Goal: Task Accomplishment & Management: Use online tool/utility

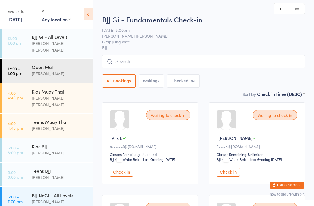
scroll to position [129, 0]
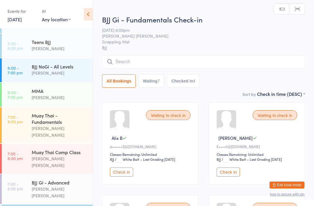
click at [169, 63] on input "search" at bounding box center [203, 61] width 203 height 13
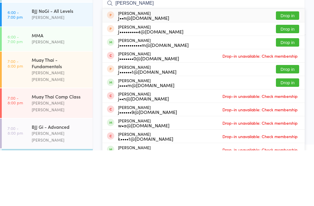
type input "[PERSON_NAME]"
click at [291, 94] on button "Drop in" at bounding box center [287, 98] width 23 height 8
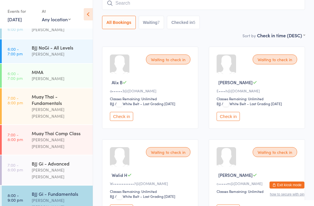
scroll to position [147, 0]
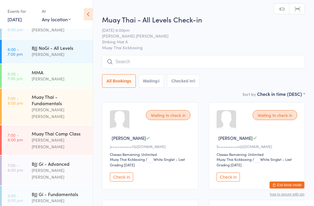
click at [144, 67] on input "search" at bounding box center [203, 61] width 203 height 13
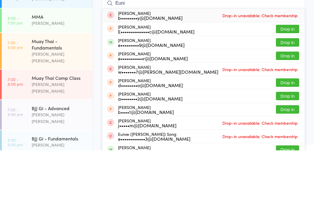
type input "Euni"
click at [289, 94] on button "Drop in" at bounding box center [287, 98] width 23 height 8
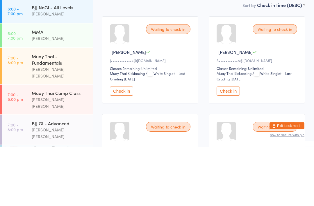
scroll to position [16, 0]
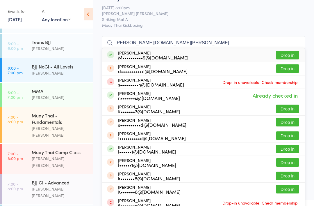
type input "[PERSON_NAME][DOMAIN_NAME][PERSON_NAME]"
click at [289, 57] on button "Drop in" at bounding box center [287, 55] width 23 height 8
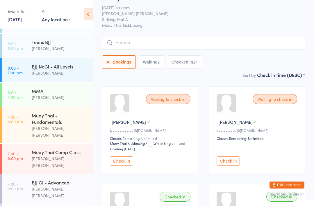
click at [231, 40] on input "search" at bounding box center [203, 42] width 203 height 13
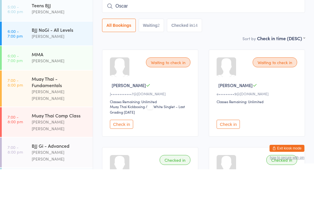
type input "Oscar"
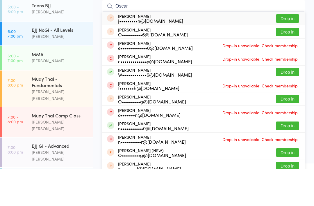
click at [284, 64] on button "Drop in" at bounding box center [287, 68] width 23 height 8
